Goal: Task Accomplishment & Management: Manage account settings

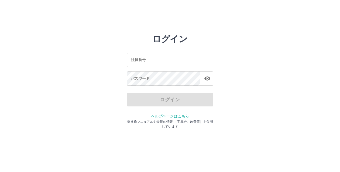
click at [168, 61] on input "社員番号" at bounding box center [170, 60] width 86 height 14
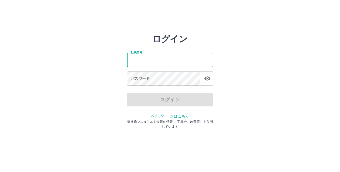
type input "*******"
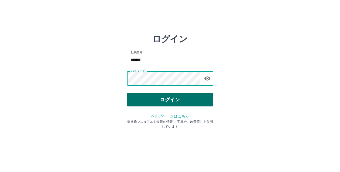
click at [147, 102] on button "ログイン" at bounding box center [170, 99] width 86 height 13
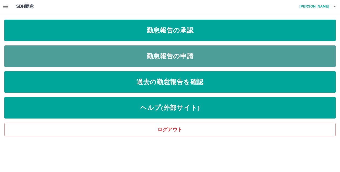
click at [94, 55] on link "勤怠報告の申請" at bounding box center [169, 57] width 331 height 22
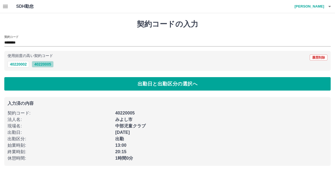
click at [43, 63] on button "40220005" at bounding box center [43, 64] width 22 height 6
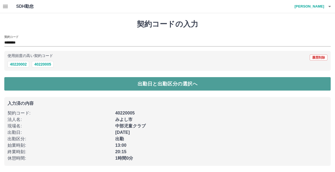
click at [183, 82] on button "出勤日と出勤区分の選択へ" at bounding box center [167, 83] width 327 height 13
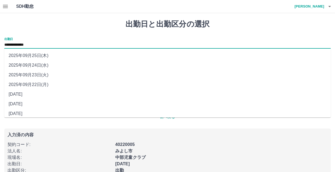
click at [67, 44] on input "**********" at bounding box center [167, 45] width 327 height 7
click at [41, 112] on li "[DATE]" at bounding box center [167, 114] width 327 height 10
type input "**********"
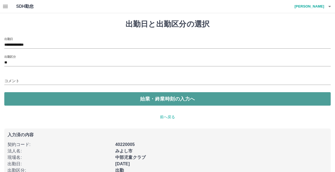
click at [134, 103] on button "始業・終業時刻の入力へ" at bounding box center [167, 98] width 327 height 13
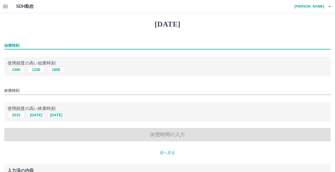
click at [15, 45] on input "始業時刻" at bounding box center [167, 46] width 327 height 8
type input "****"
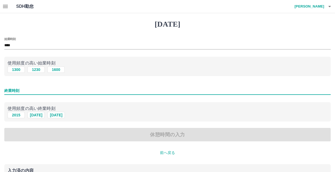
click at [24, 93] on input "終業時刻" at bounding box center [167, 91] width 327 height 8
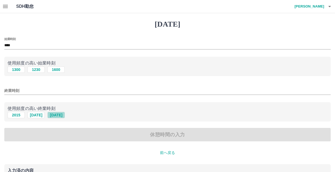
click at [57, 118] on button "[DATE]" at bounding box center [55, 115] width 17 height 6
type input "****"
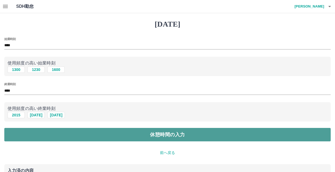
click at [146, 135] on button "休憩時間の入力" at bounding box center [167, 134] width 327 height 13
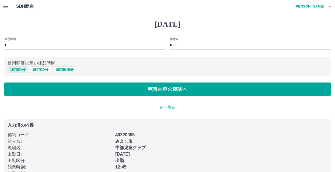
click at [17, 70] on button "1 時間 0 分" at bounding box center [18, 70] width 20 height 6
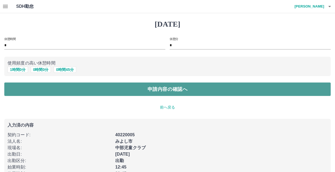
click at [112, 92] on button "申請内容の確認へ" at bounding box center [167, 89] width 327 height 13
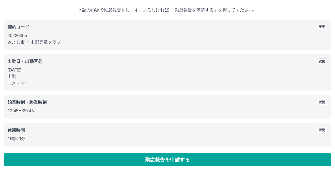
scroll to position [29, 0]
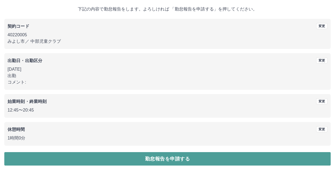
click at [123, 159] on button "勤怠報告を申請する" at bounding box center [167, 158] width 327 height 13
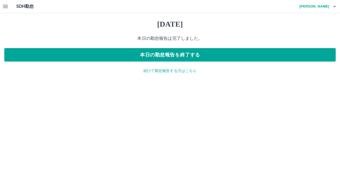
click at [156, 71] on p "続けて勤怠報告する方はこちら" at bounding box center [169, 71] width 331 height 6
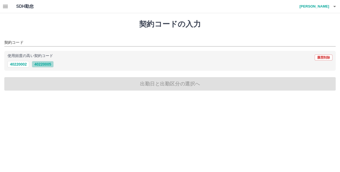
click at [44, 65] on button "40220005" at bounding box center [43, 64] width 22 height 6
type input "********"
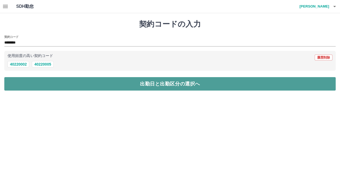
click at [112, 82] on button "出勤日と出勤区分の選択へ" at bounding box center [169, 83] width 331 height 13
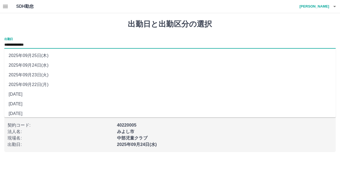
click at [51, 43] on input "**********" at bounding box center [169, 45] width 331 height 7
click at [41, 75] on li "2025年09月23日(火)" at bounding box center [169, 75] width 331 height 10
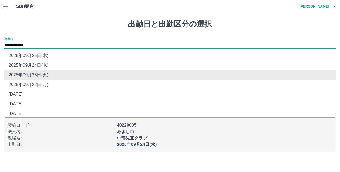
click at [50, 44] on input "**********" at bounding box center [169, 45] width 331 height 7
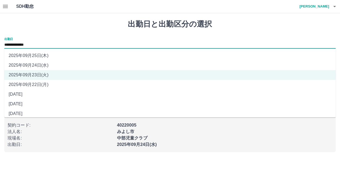
click at [39, 86] on li "2025年09月22日(月)" at bounding box center [169, 85] width 331 height 10
type input "**********"
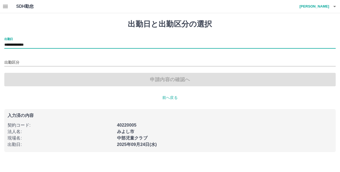
click at [69, 58] on div "出勤区分" at bounding box center [169, 60] width 331 height 11
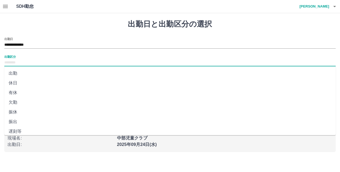
click at [46, 65] on input "出勤区分" at bounding box center [169, 63] width 331 height 7
click at [45, 95] on li "有休" at bounding box center [169, 93] width 331 height 10
type input "**"
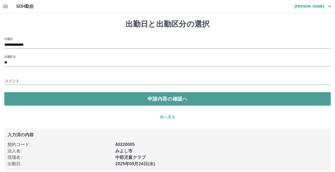
click at [173, 99] on button "申請内容の確認へ" at bounding box center [167, 98] width 327 height 13
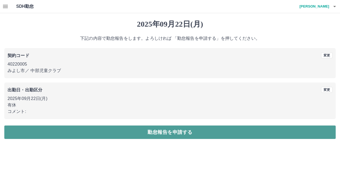
click at [136, 134] on button "勤怠報告を申請する" at bounding box center [169, 132] width 331 height 13
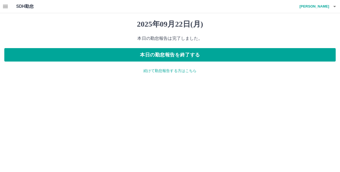
click at [157, 72] on p "続けて勤怠報告する方はこちら" at bounding box center [169, 71] width 331 height 6
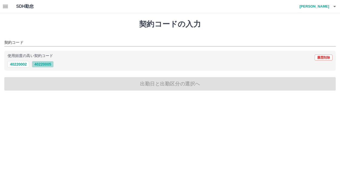
click at [43, 67] on button "40220005" at bounding box center [43, 64] width 22 height 6
type input "********"
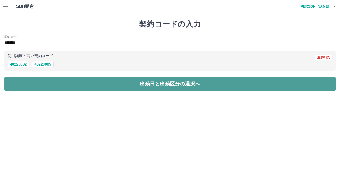
click at [136, 84] on button "出勤日と出勤区分の選択へ" at bounding box center [169, 83] width 331 height 13
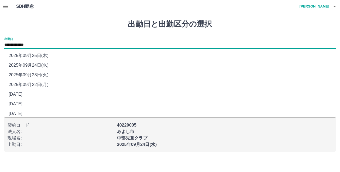
click at [86, 44] on input "**********" at bounding box center [169, 45] width 331 height 7
click at [47, 75] on li "2025年09月23日(火)" at bounding box center [169, 75] width 331 height 10
type input "**********"
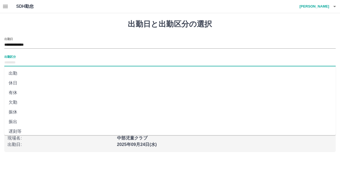
click at [40, 62] on input "出勤区分" at bounding box center [169, 63] width 331 height 7
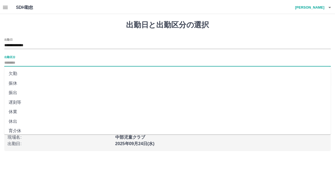
scroll to position [54, 0]
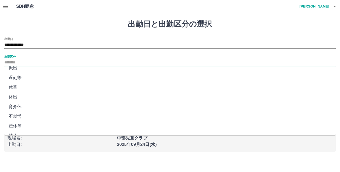
click at [53, 96] on li "休出" at bounding box center [169, 97] width 331 height 10
type input "**"
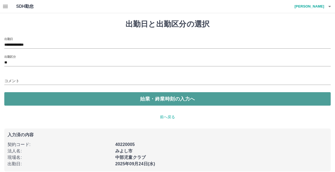
click at [149, 102] on button "始業・終業時刻の入力へ" at bounding box center [167, 98] width 327 height 13
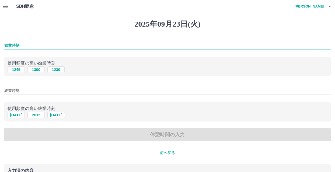
click at [16, 44] on input "始業時刻" at bounding box center [167, 46] width 327 height 8
type input "****"
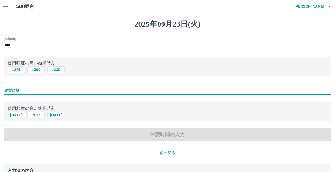
click at [32, 92] on input "終業時刻" at bounding box center [167, 91] width 327 height 8
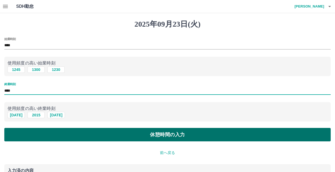
type input "****"
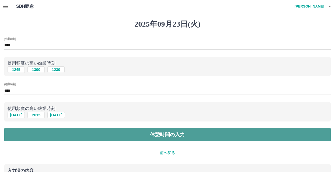
click at [162, 135] on button "休憩時間の入力" at bounding box center [167, 134] width 327 height 13
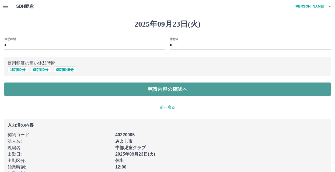
click at [132, 90] on button "申請内容の確認へ" at bounding box center [167, 89] width 327 height 13
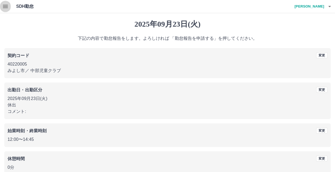
click at [5, 6] on icon "button" at bounding box center [5, 6] width 5 height 3
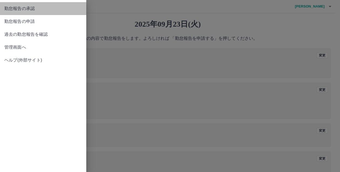
click at [37, 10] on span "勤怠報告の承認" at bounding box center [43, 8] width 78 height 6
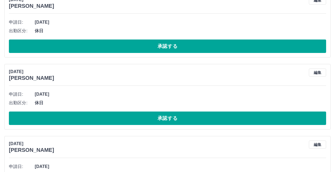
scroll to position [81, 0]
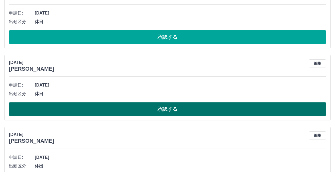
click at [167, 105] on button "承認する" at bounding box center [167, 109] width 317 height 13
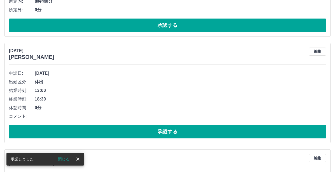
scroll to position [350, 0]
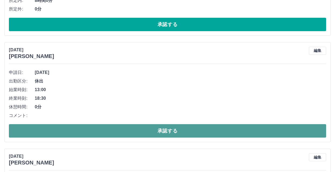
click at [159, 129] on button "承認する" at bounding box center [167, 130] width 317 height 13
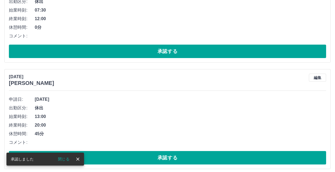
scroll to position [431, 0]
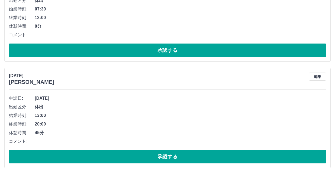
click at [159, 129] on li "休憩時間: 45分" at bounding box center [167, 133] width 317 height 9
click at [315, 77] on button "編集" at bounding box center [317, 77] width 17 height 8
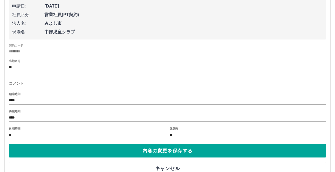
scroll to position [539, 0]
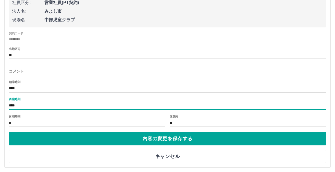
drag, startPoint x: 12, startPoint y: 108, endPoint x: 18, endPoint y: 107, distance: 5.5
click at [17, 109] on input "****" at bounding box center [167, 106] width 317 height 8
type input "****"
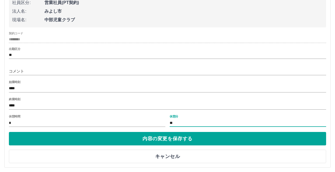
drag, startPoint x: 184, startPoint y: 121, endPoint x: 170, endPoint y: 121, distance: 13.7
click at [170, 121] on input "**" at bounding box center [248, 123] width 157 height 8
type input "*"
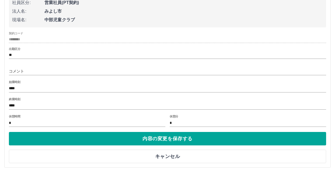
drag, startPoint x: 22, startPoint y: 117, endPoint x: 19, endPoint y: 121, distance: 5.2
click at [19, 121] on div "休憩時間 *" at bounding box center [87, 121] width 157 height 13
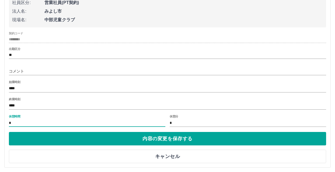
drag, startPoint x: 14, startPoint y: 124, endPoint x: -1, endPoint y: 125, distance: 14.3
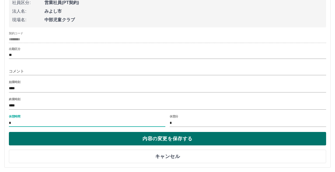
type input "*"
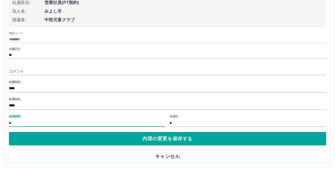
click at [168, 141] on button "内容の変更を保存する" at bounding box center [167, 138] width 317 height 13
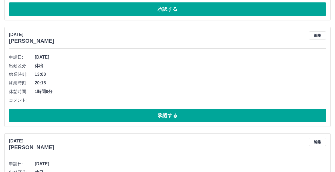
scroll to position [458, 0]
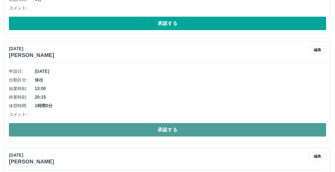
click at [150, 128] on button "承認する" at bounding box center [167, 129] width 317 height 13
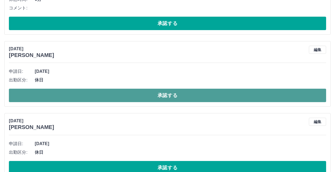
click at [151, 97] on button "承認する" at bounding box center [167, 95] width 317 height 13
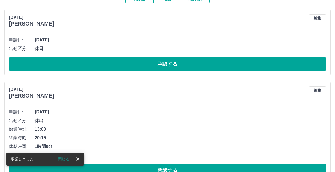
scroll to position [0, 0]
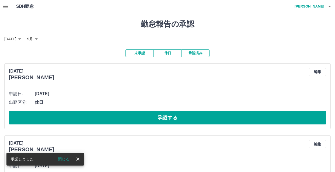
click at [196, 53] on button "承認済み" at bounding box center [196, 54] width 28 height 8
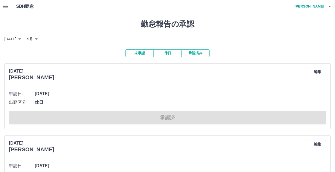
click at [145, 56] on button "未承認" at bounding box center [140, 54] width 28 height 8
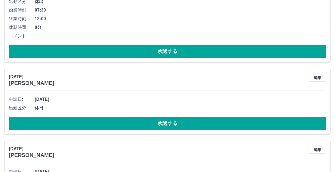
scroll to position [458, 0]
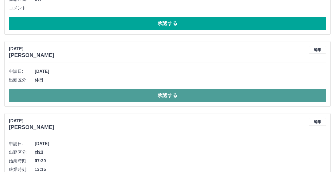
click at [156, 93] on button "承認する" at bounding box center [167, 95] width 317 height 13
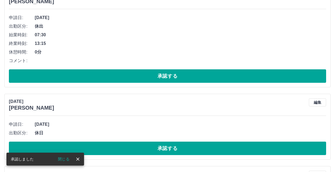
scroll to position [440, 0]
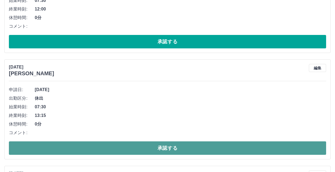
click at [151, 144] on button "承認する" at bounding box center [167, 148] width 317 height 13
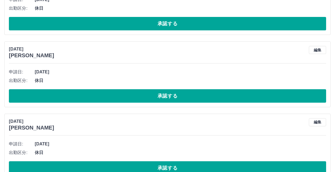
scroll to position [539, 0]
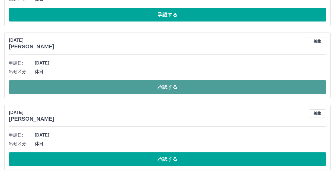
click at [142, 90] on button "承認する" at bounding box center [167, 87] width 317 height 13
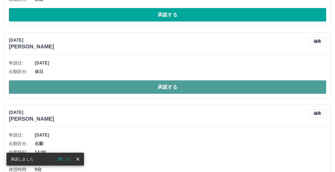
click at [143, 89] on button "承認する" at bounding box center [167, 87] width 317 height 13
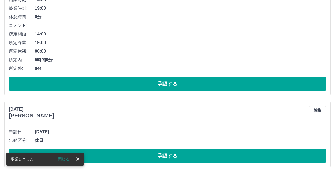
scroll to position [547, 0]
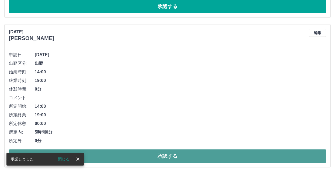
click at [158, 156] on button "承認する" at bounding box center [167, 156] width 317 height 13
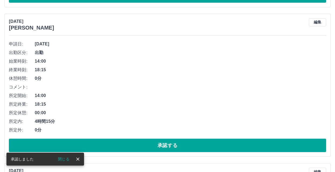
scroll to position [640, 0]
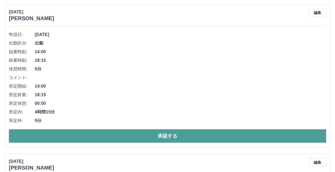
click at [171, 137] on button "承認する" at bounding box center [167, 136] width 317 height 13
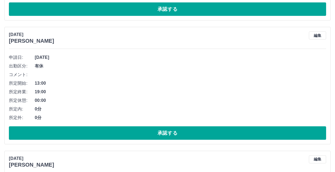
scroll to position [921, 0]
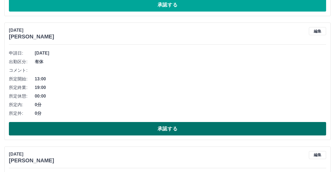
click at [166, 128] on button "承認する" at bounding box center [167, 128] width 317 height 13
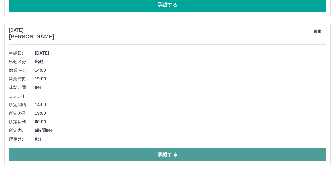
click at [180, 157] on button "承認する" at bounding box center [167, 154] width 317 height 13
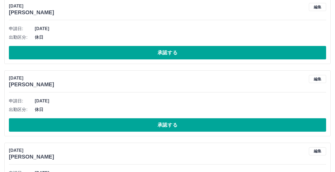
scroll to position [1229, 0]
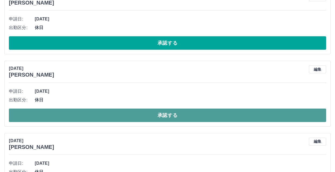
click at [169, 115] on button "承認する" at bounding box center [167, 115] width 317 height 13
click at [161, 118] on button "承認する" at bounding box center [167, 115] width 317 height 13
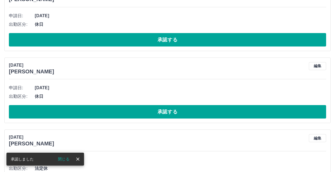
scroll to position [1310, 0]
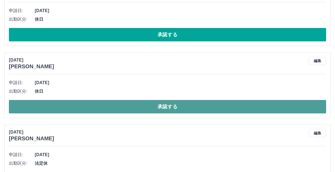
click at [141, 105] on button "承認する" at bounding box center [167, 106] width 317 height 13
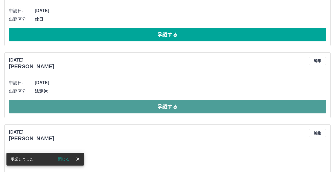
click at [134, 106] on button "承認する" at bounding box center [167, 106] width 317 height 13
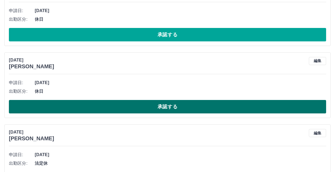
click at [142, 107] on button "承認する" at bounding box center [167, 106] width 317 height 13
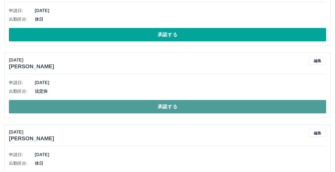
click at [144, 104] on button "承認する" at bounding box center [167, 106] width 317 height 13
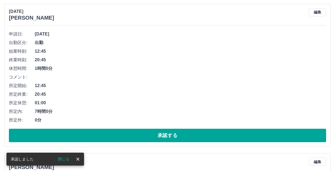
scroll to position [1364, 0]
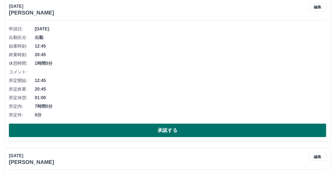
click at [130, 127] on button "承認する" at bounding box center [167, 130] width 317 height 13
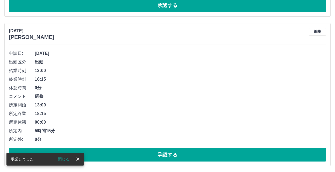
scroll to position [1348, 0]
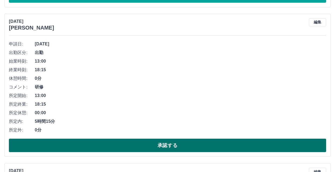
drag, startPoint x: 144, startPoint y: 140, endPoint x: 145, endPoint y: 144, distance: 4.7
click at [145, 144] on button "承認する" at bounding box center [167, 145] width 317 height 13
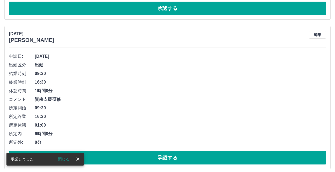
scroll to position [1429, 0]
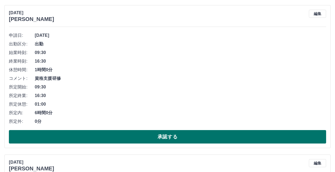
click at [147, 135] on button "承認する" at bounding box center [167, 136] width 317 height 13
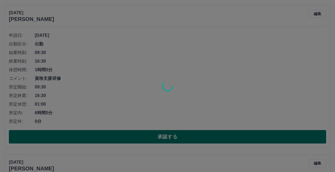
scroll to position [1279, 0]
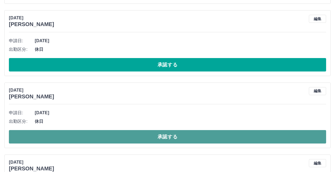
click at [129, 139] on button "承認する" at bounding box center [167, 136] width 317 height 13
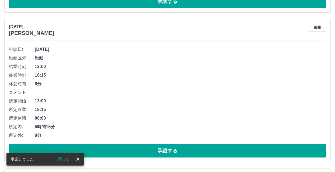
scroll to position [1360, 0]
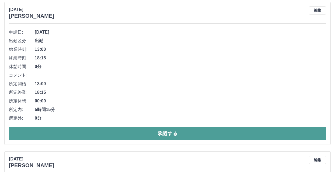
click at [152, 132] on button "承認する" at bounding box center [167, 133] width 317 height 13
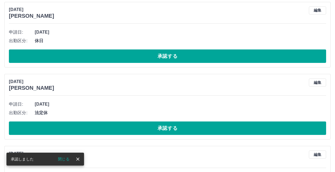
scroll to position [1210, 0]
